Goal: Information Seeking & Learning: Find specific fact

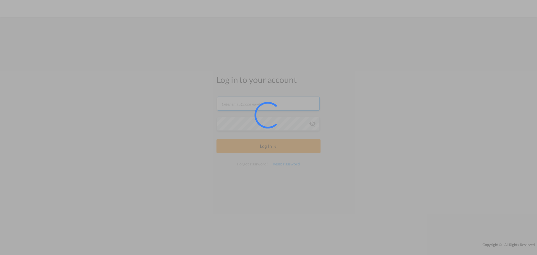
type input "[EMAIL_ADDRESS][DOMAIN_NAME]"
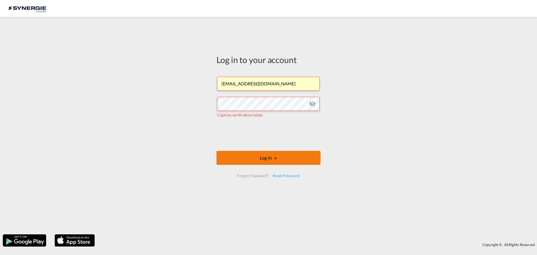
click at [251, 158] on button "Log In" at bounding box center [268, 158] width 104 height 14
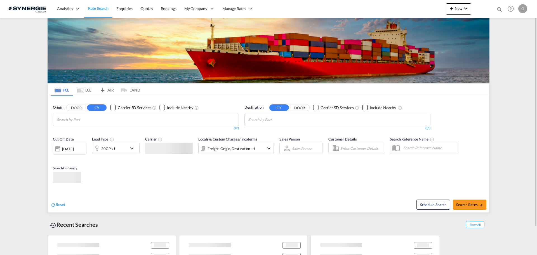
click at [499, 8] on md-icon "icon-magnify" at bounding box center [499, 9] width 6 height 6
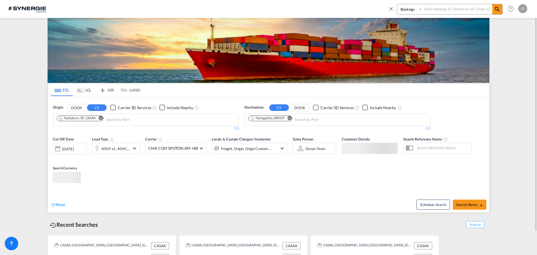
click at [401, 10] on select "Bookings Quotes Enquiries" at bounding box center [410, 9] width 27 height 10
select select "Quotes"
click at [397, 4] on select "Bookings Quotes Enquiries" at bounding box center [410, 9] width 27 height 10
click at [437, 7] on input at bounding box center [457, 9] width 70 height 10
paste input "SYC000013744"
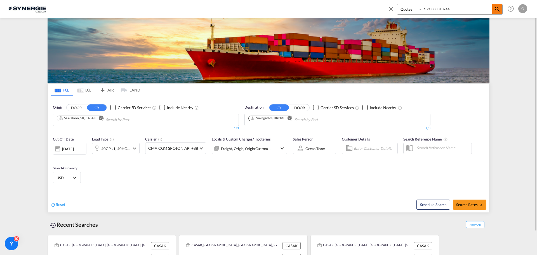
type input "SYC000013744"
click at [496, 9] on md-icon "icon-magnify" at bounding box center [497, 9] width 7 height 7
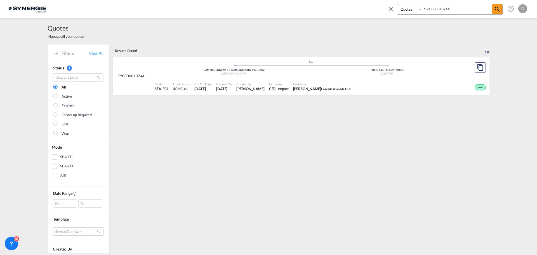
click at [264, 88] on span "[PERSON_NAME]" at bounding box center [250, 88] width 28 height 5
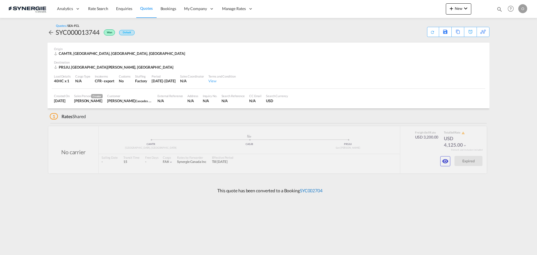
click at [306, 191] on link "SYC002704" at bounding box center [311, 190] width 23 height 5
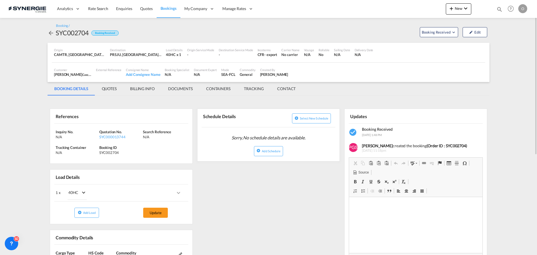
click at [108, 89] on md-tab-item "QUOTES" at bounding box center [109, 88] width 28 height 13
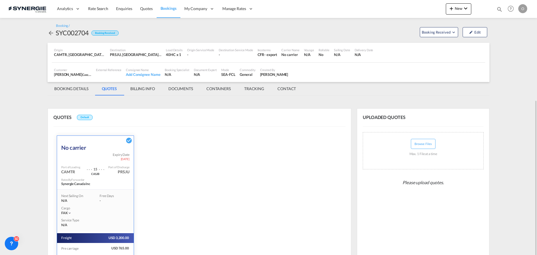
scroll to position [55, 0]
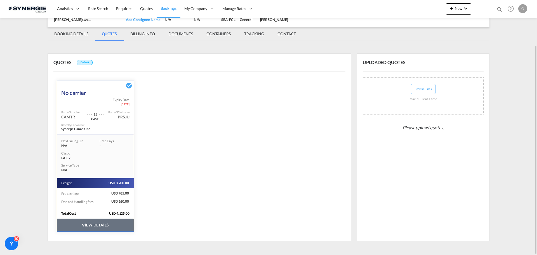
click at [92, 229] on button "VIEW DETAILS" at bounding box center [95, 224] width 77 height 13
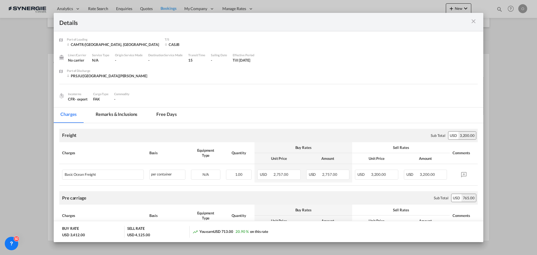
click at [120, 115] on md-tab-item "Remarks & Inclusions" at bounding box center [116, 114] width 55 height 15
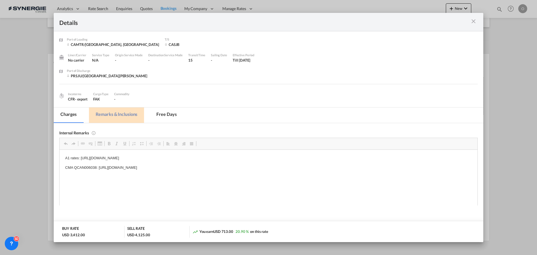
scroll to position [0, 0]
click at [85, 167] on p "CMA QCAN006038: https://app.frontapp.com/open/cnv_oxpardb?key=_OhpKJUDDjEc30tUR…" at bounding box center [268, 167] width 406 height 6
copy p "QCAN006038"
